Goal: Transaction & Acquisition: Book appointment/travel/reservation

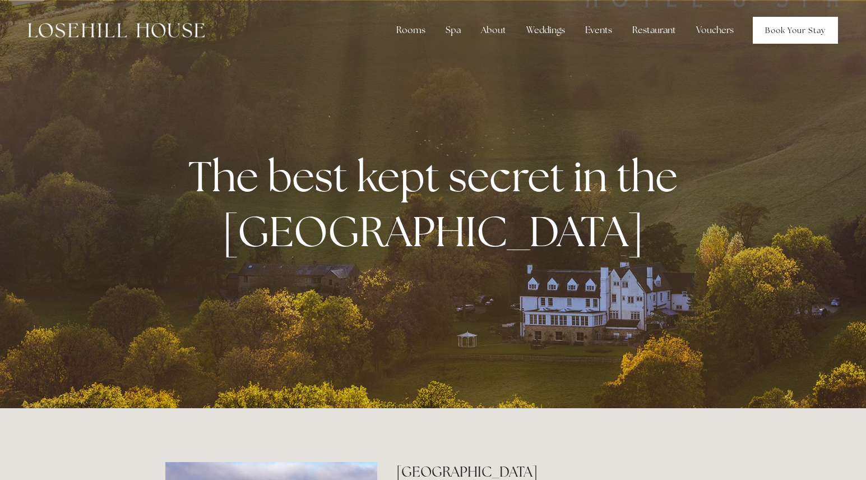
click at [798, 26] on link "Book Your Stay" at bounding box center [795, 30] width 85 height 27
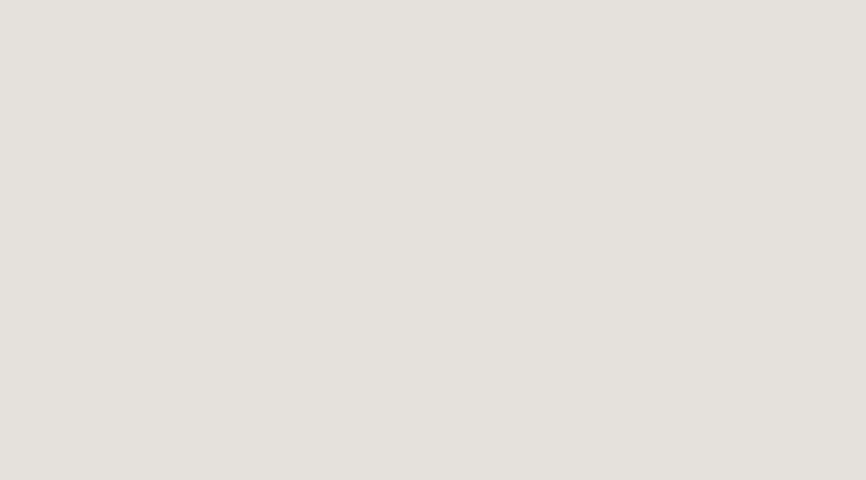
scroll to position [239, 0]
